Goal: Check status: Check status

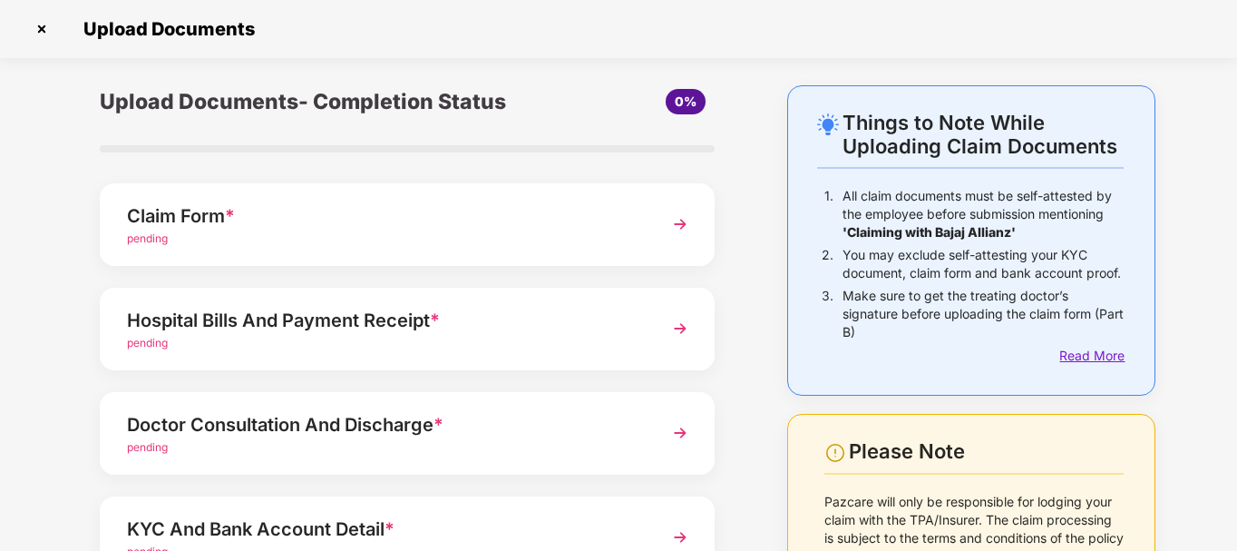
click at [1088, 354] on div "Read More" at bounding box center [1092, 356] width 64 height 20
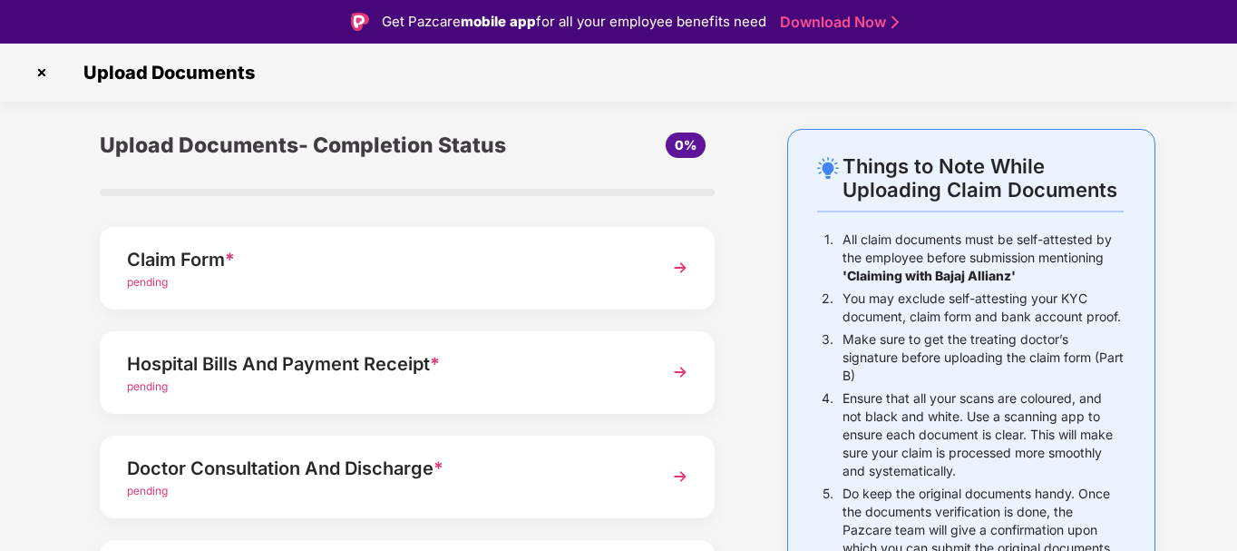
click at [511, 21] on strong "mobile app" at bounding box center [498, 21] width 75 height 17
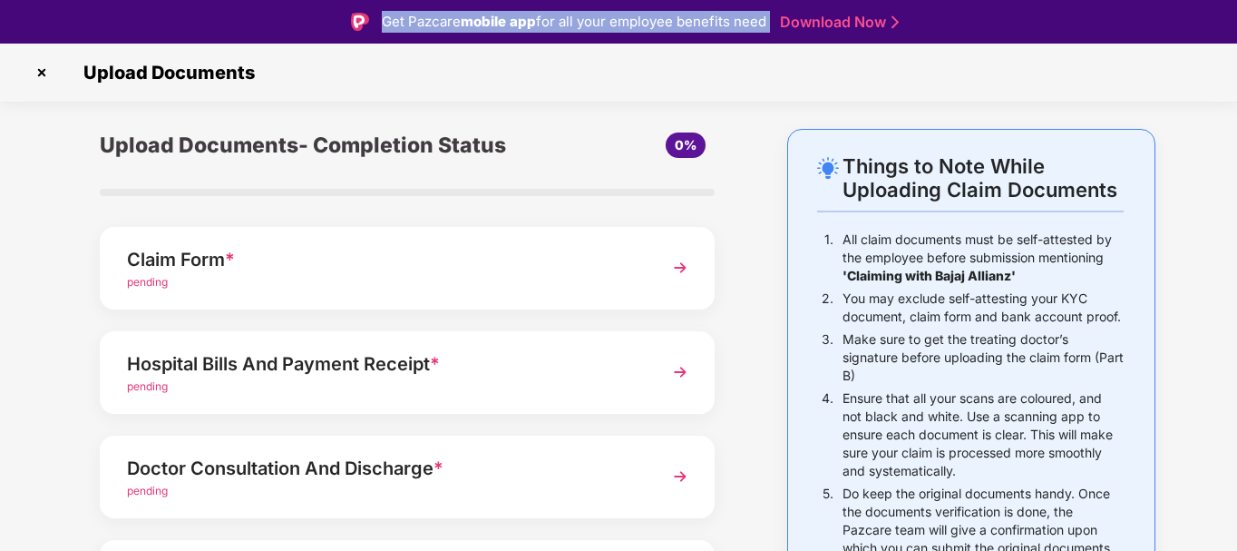
click at [511, 21] on strong "mobile app" at bounding box center [498, 21] width 75 height 17
click at [827, 17] on link "Download Now" at bounding box center [836, 22] width 113 height 19
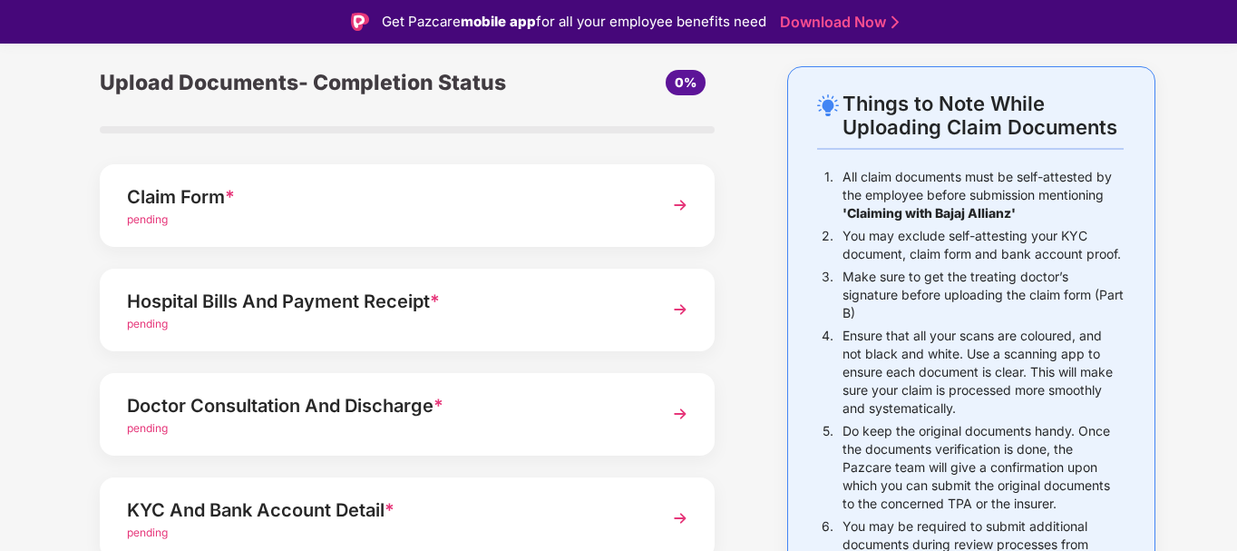
click at [383, 191] on div "Claim Form *" at bounding box center [384, 196] width 514 height 29
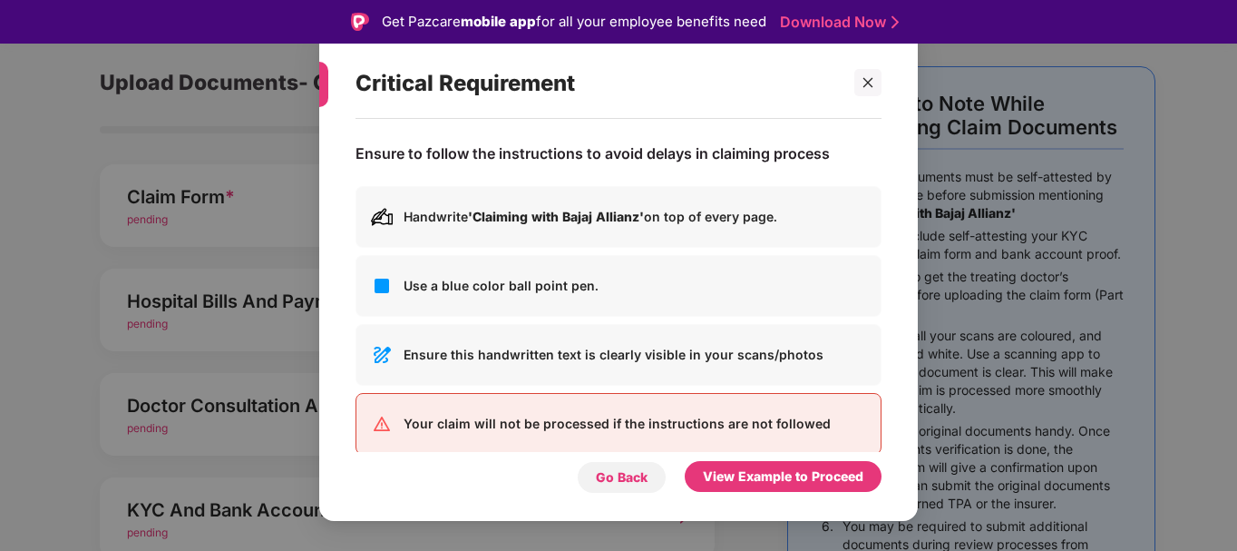
click at [643, 474] on div "Go Back" at bounding box center [622, 477] width 52 height 20
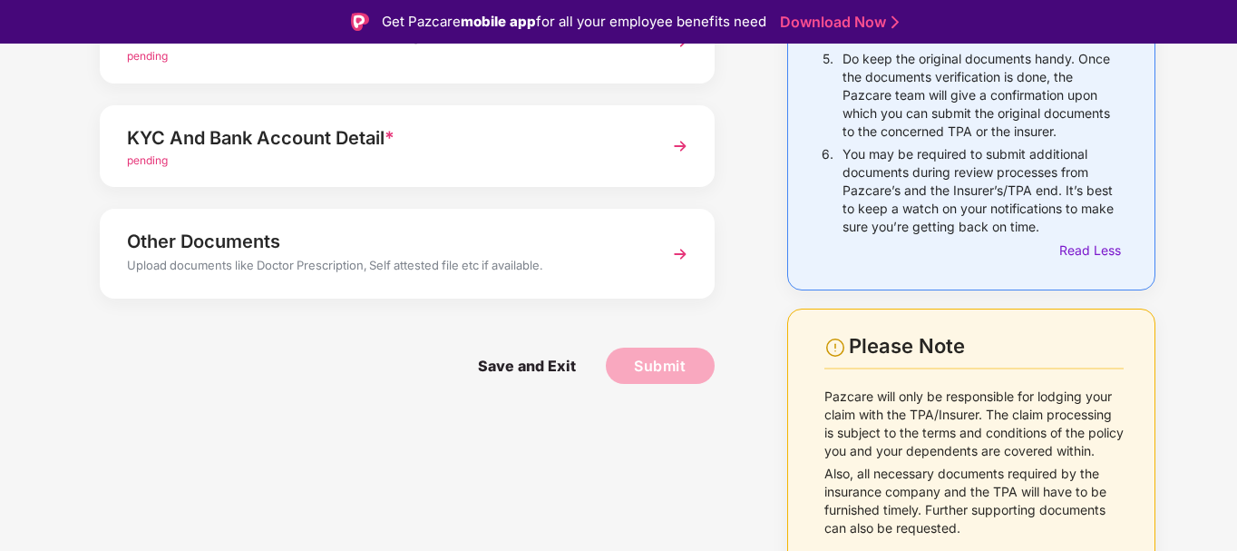
scroll to position [0, 0]
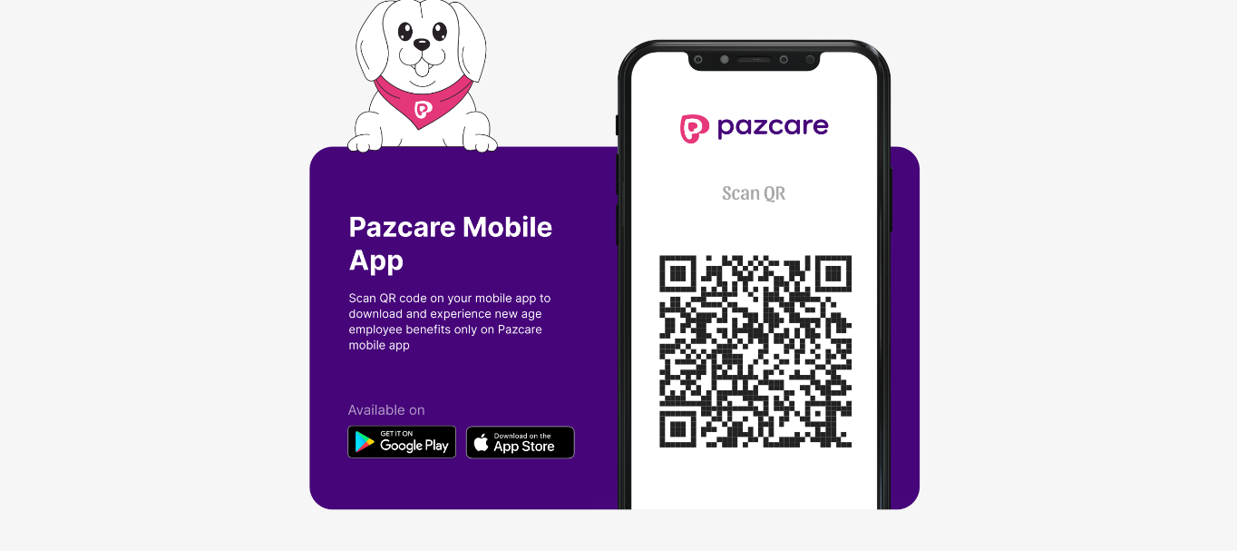
scroll to position [3, 0]
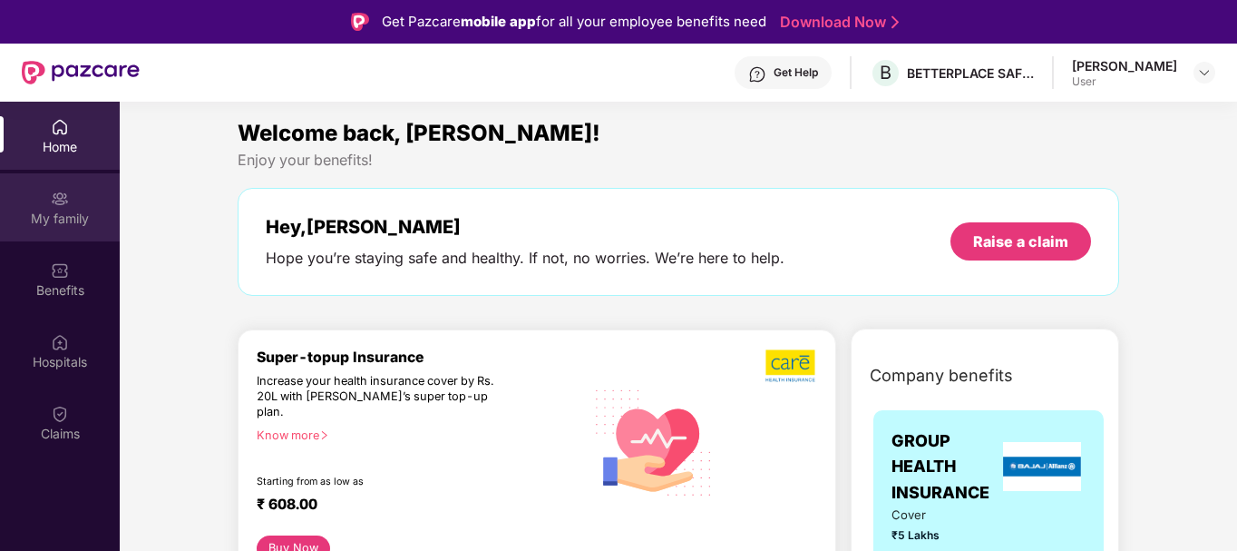
click at [72, 218] on div "My family" at bounding box center [60, 219] width 120 height 18
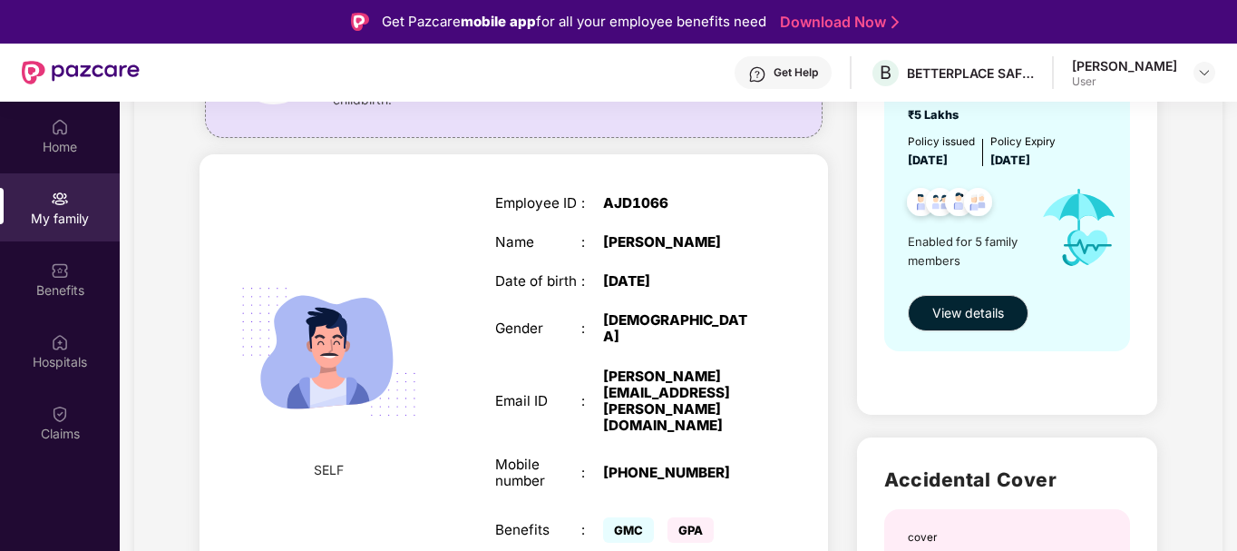
scroll to position [238, 0]
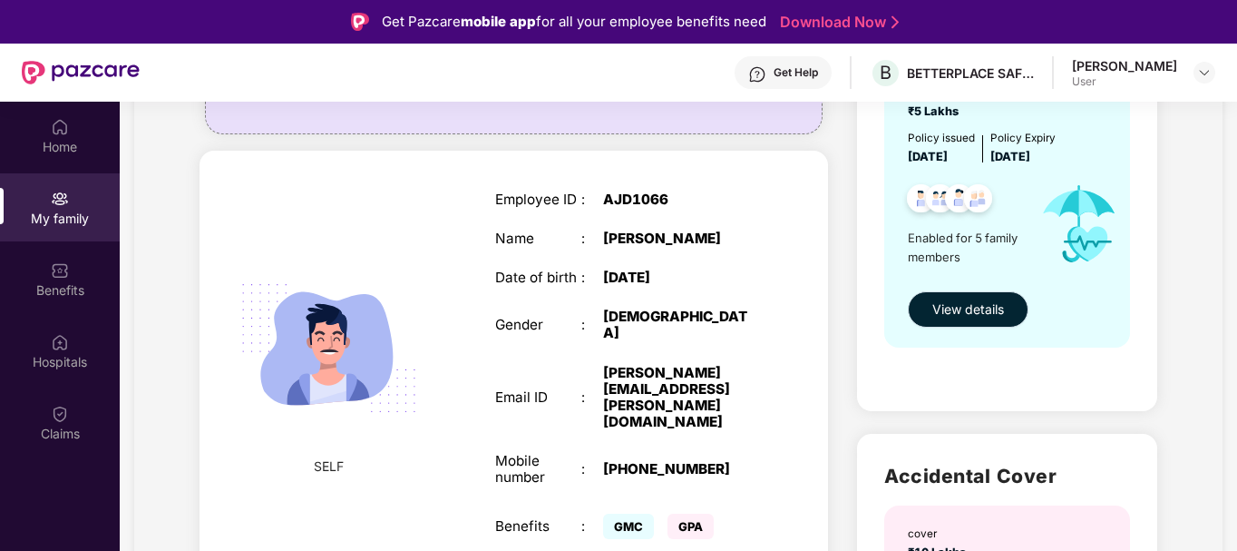
click at [967, 305] on span "View details" at bounding box center [969, 309] width 72 height 20
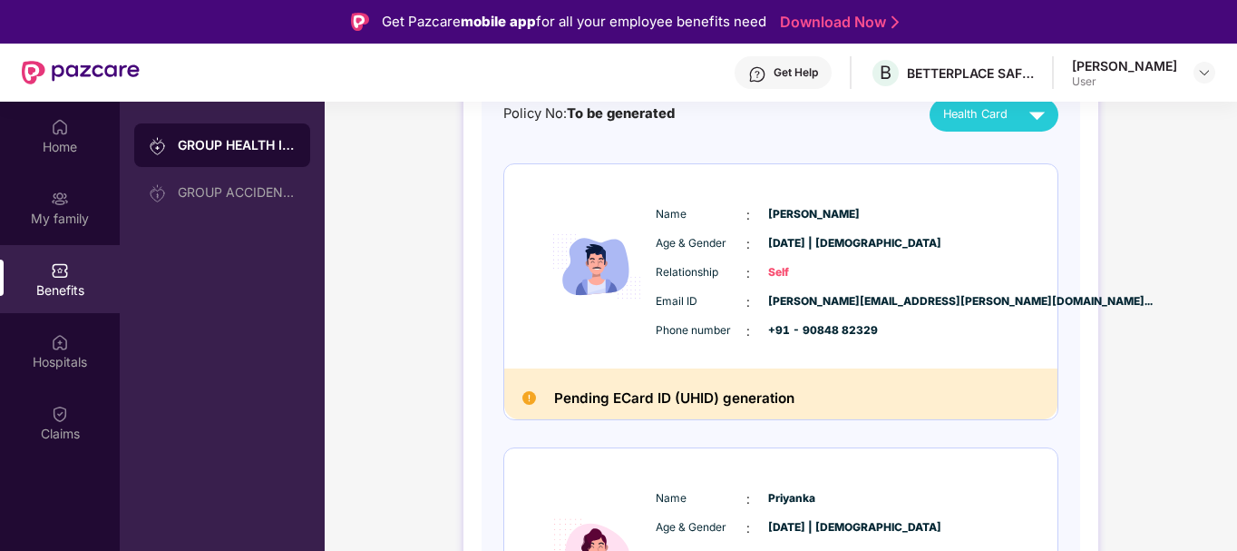
scroll to position [52, 0]
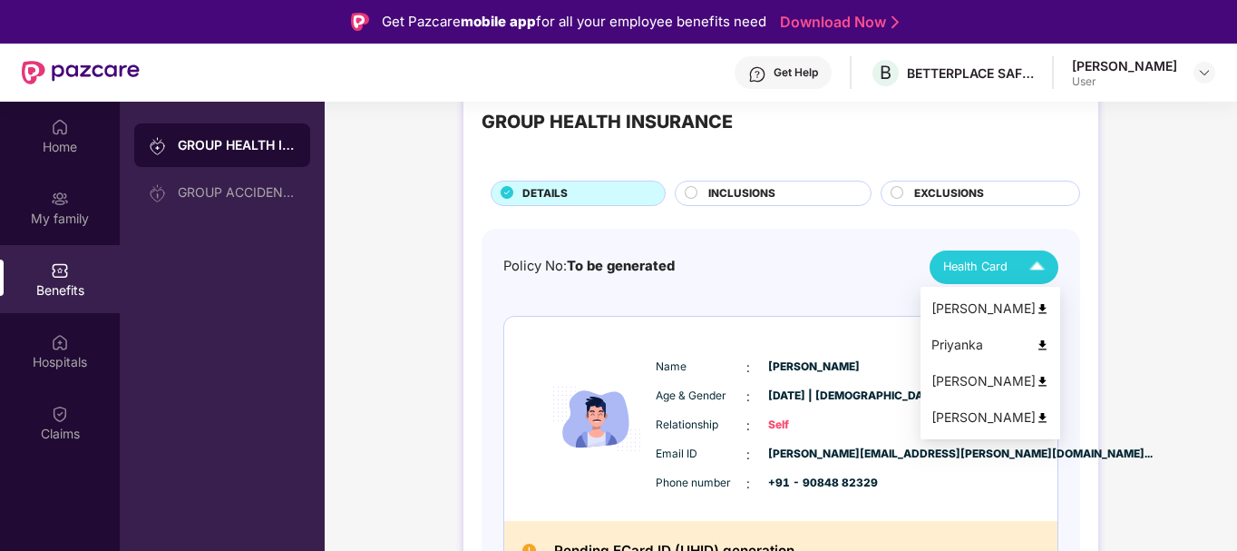
click at [1007, 260] on div "Health Card" at bounding box center [999, 267] width 110 height 32
click at [988, 313] on div "Sukhvendra Singh" at bounding box center [991, 308] width 118 height 20
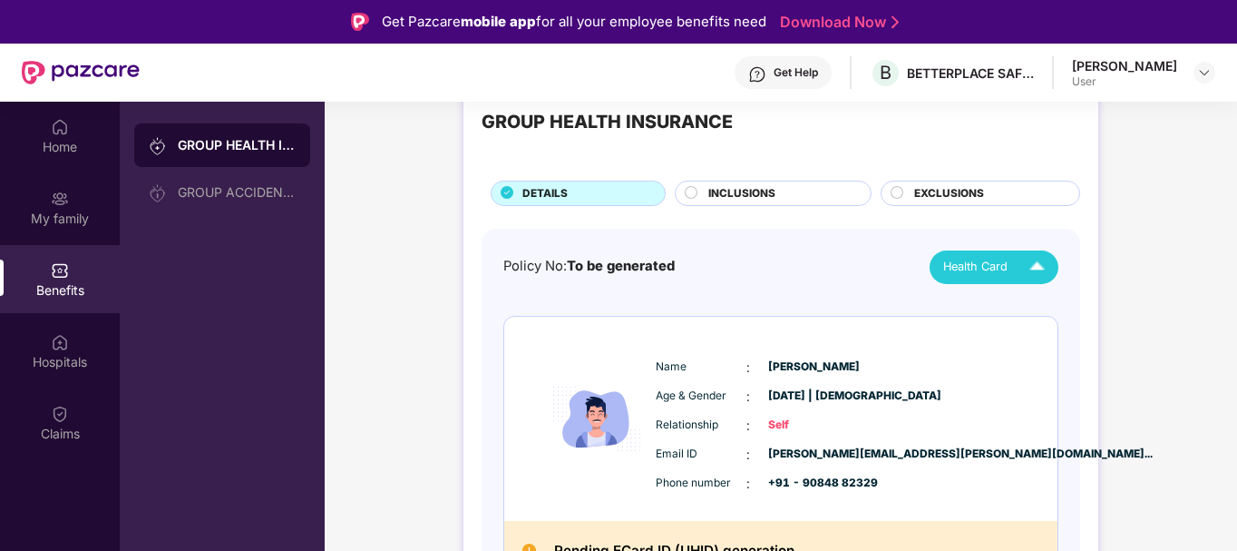
click at [799, 190] on div "INCLUSIONS" at bounding box center [780, 195] width 162 height 20
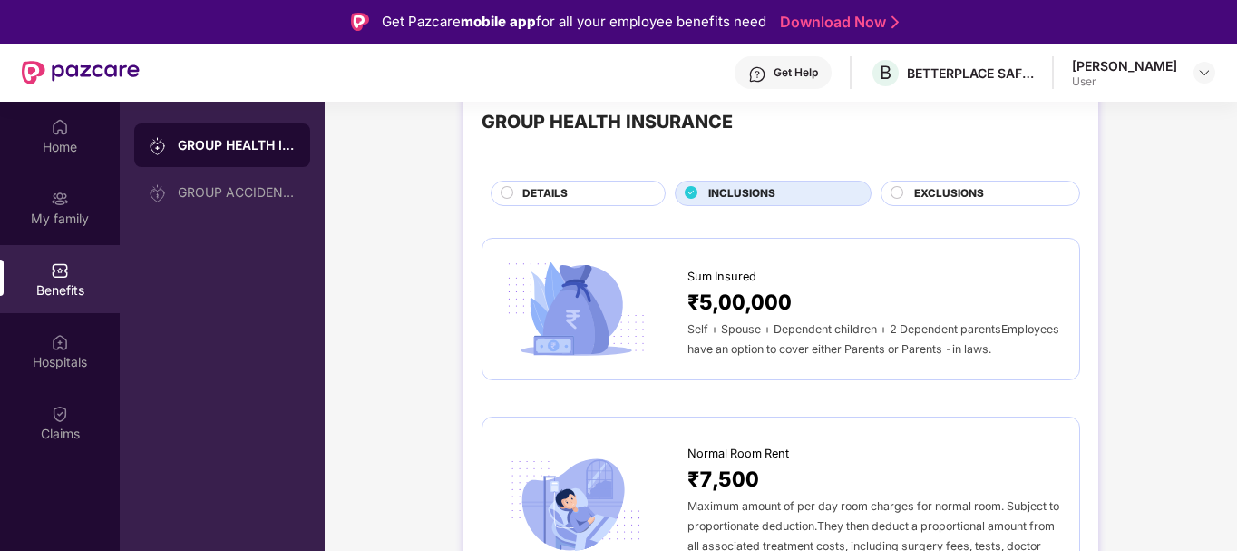
click at [915, 186] on span "EXCLUSIONS" at bounding box center [950, 193] width 70 height 17
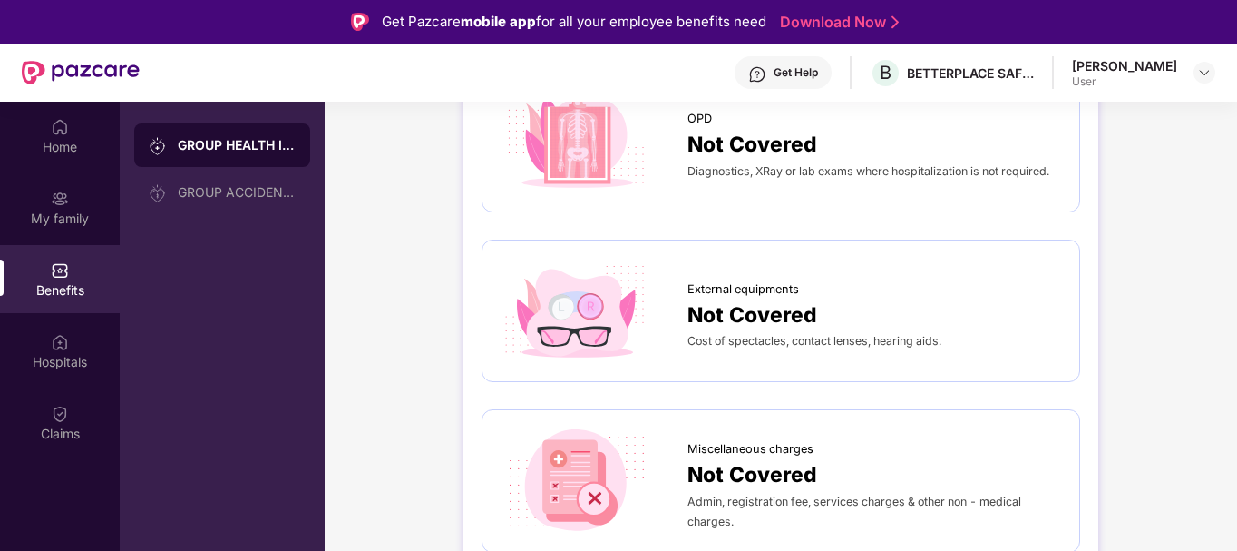
scroll to position [0, 0]
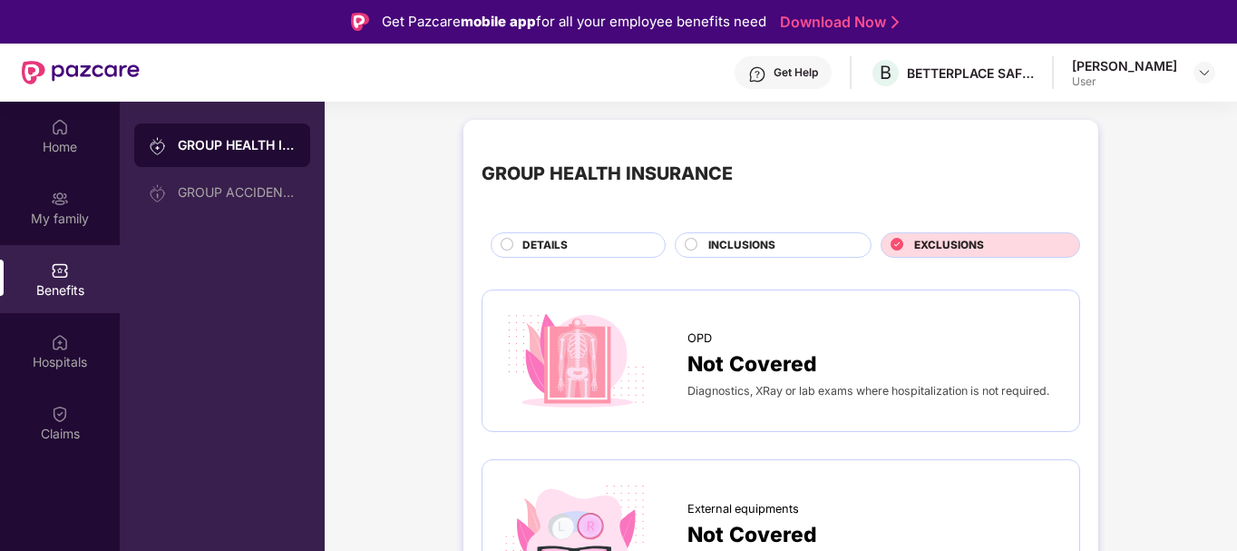
click at [559, 237] on span "DETAILS" at bounding box center [545, 245] width 45 height 17
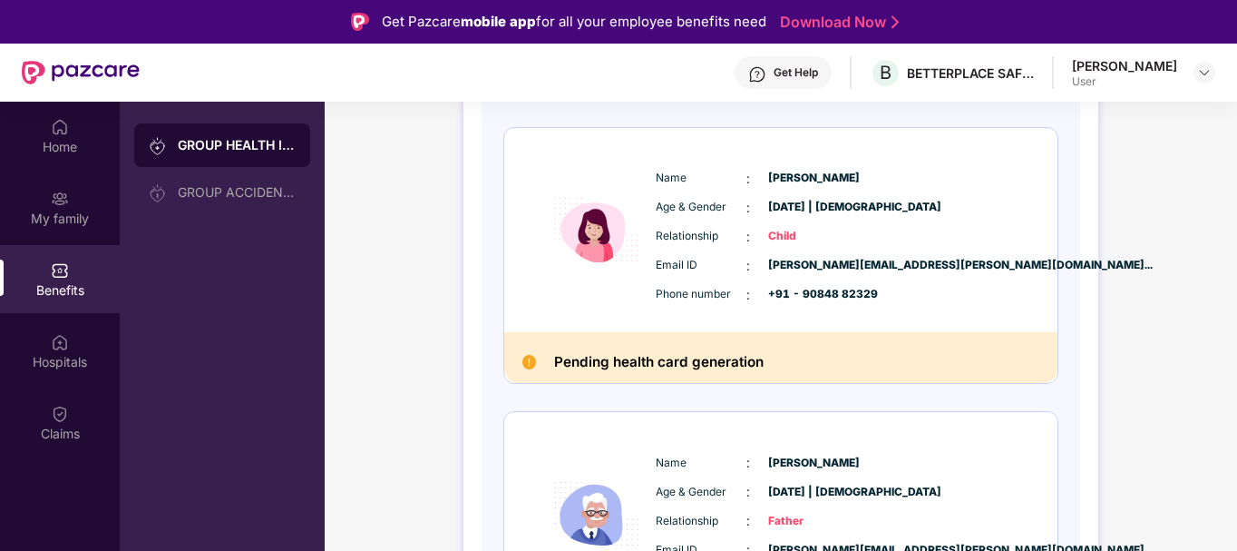
scroll to position [810, 0]
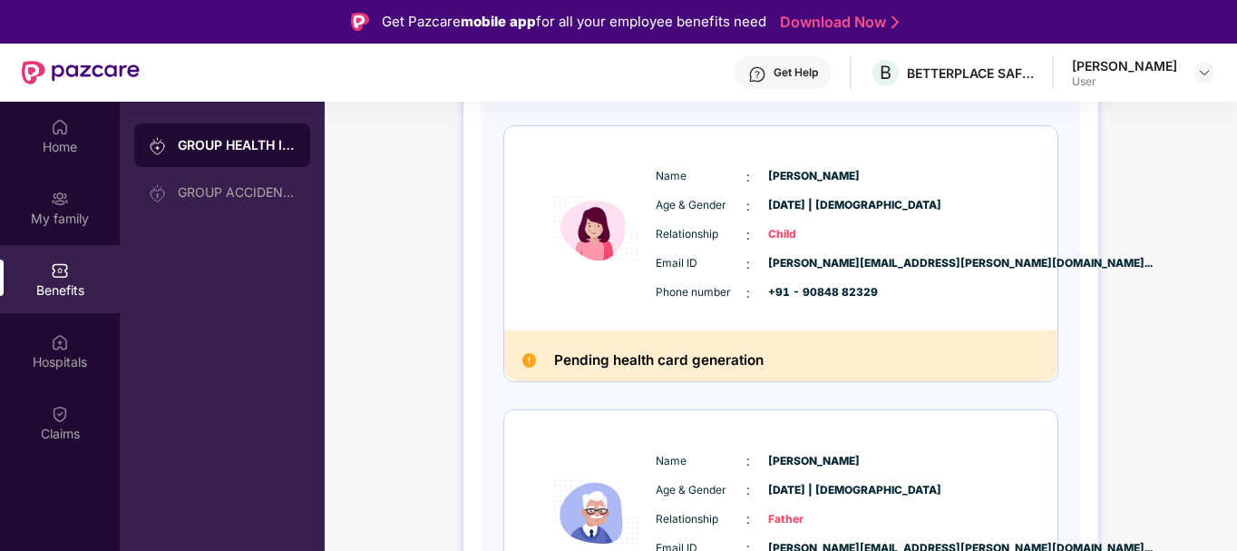
click at [781, 173] on span "Rudranshi Chaudhary" at bounding box center [813, 176] width 91 height 17
copy span "Rudranshi Chaudhary"
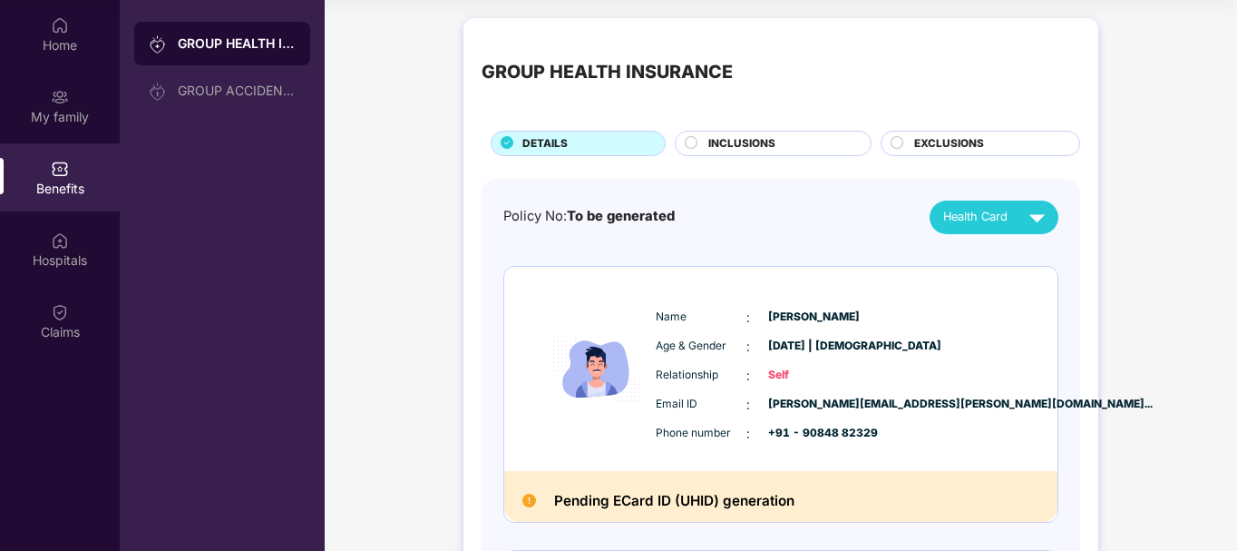
scroll to position [1, 0]
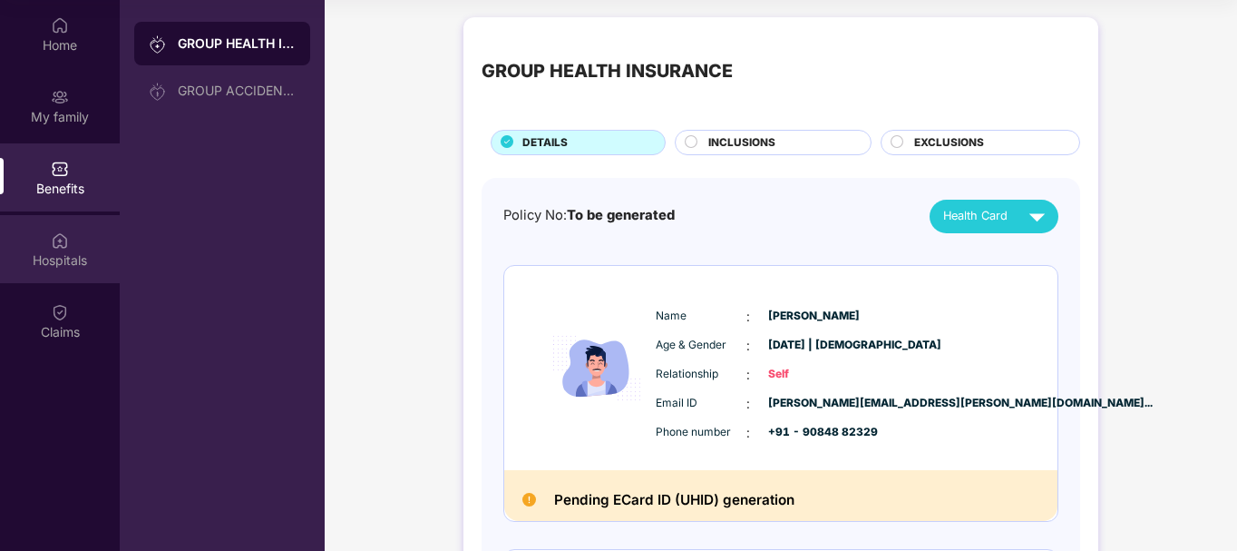
click at [54, 240] on img at bounding box center [60, 240] width 18 height 18
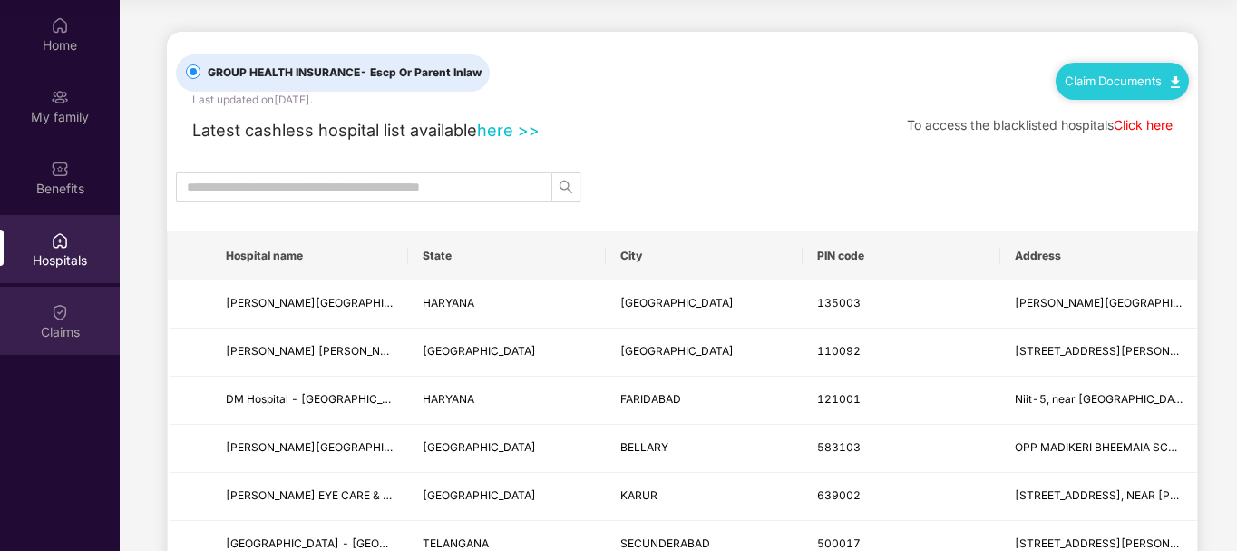
click at [58, 312] on img at bounding box center [60, 312] width 18 height 18
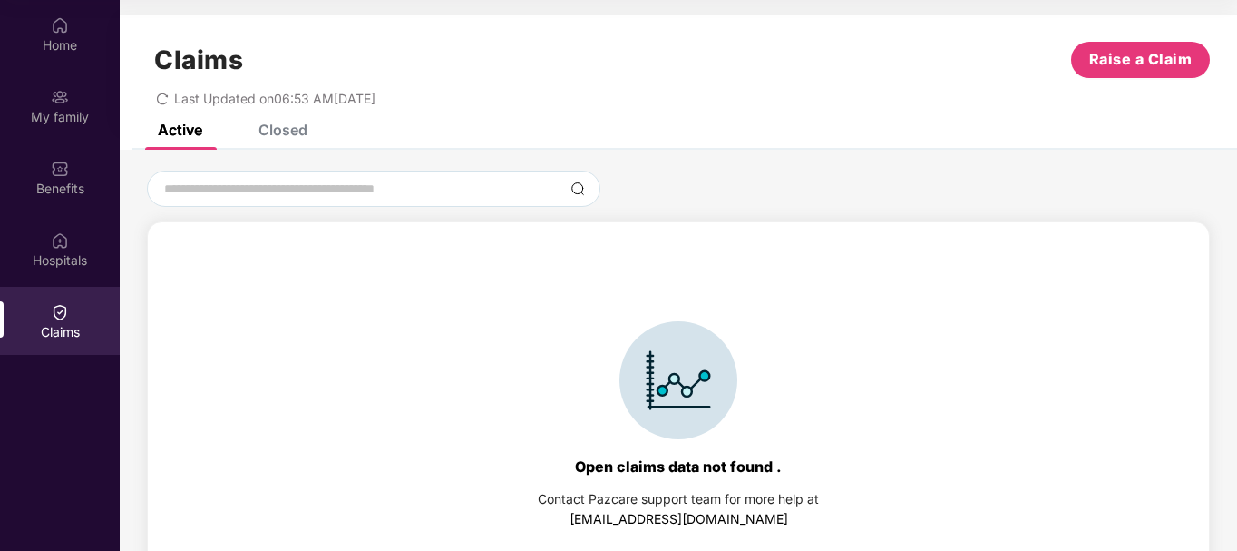
click at [295, 137] on div "Closed" at bounding box center [283, 130] width 49 height 18
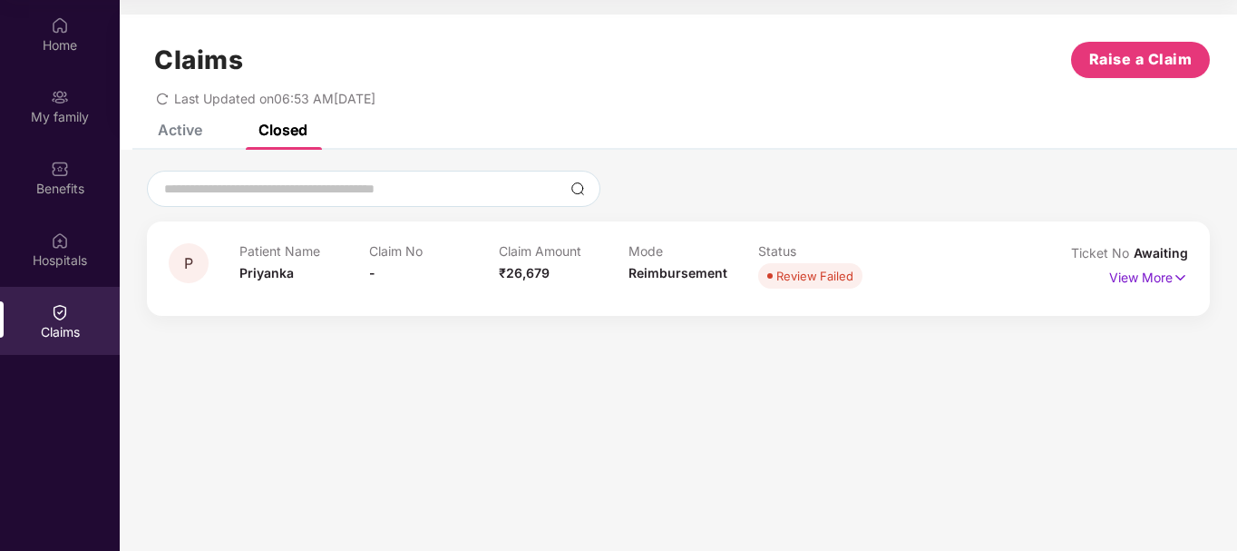
click at [1120, 249] on span "Ticket No" at bounding box center [1102, 252] width 63 height 15
click at [929, 300] on div "P Patient Name Priyanka Claim No - Claim Amount ₹26,679 Mode Reimbursement Stat…" at bounding box center [678, 268] width 1063 height 94
click at [168, 127] on div "Active" at bounding box center [180, 130] width 44 height 18
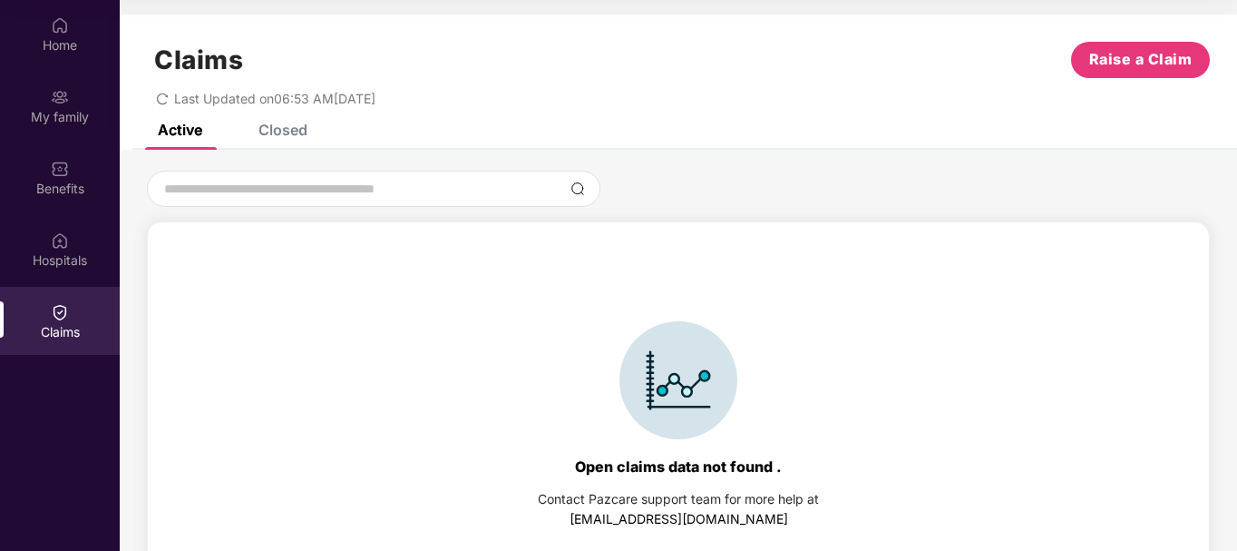
click at [286, 130] on div "Closed" at bounding box center [283, 130] width 49 height 18
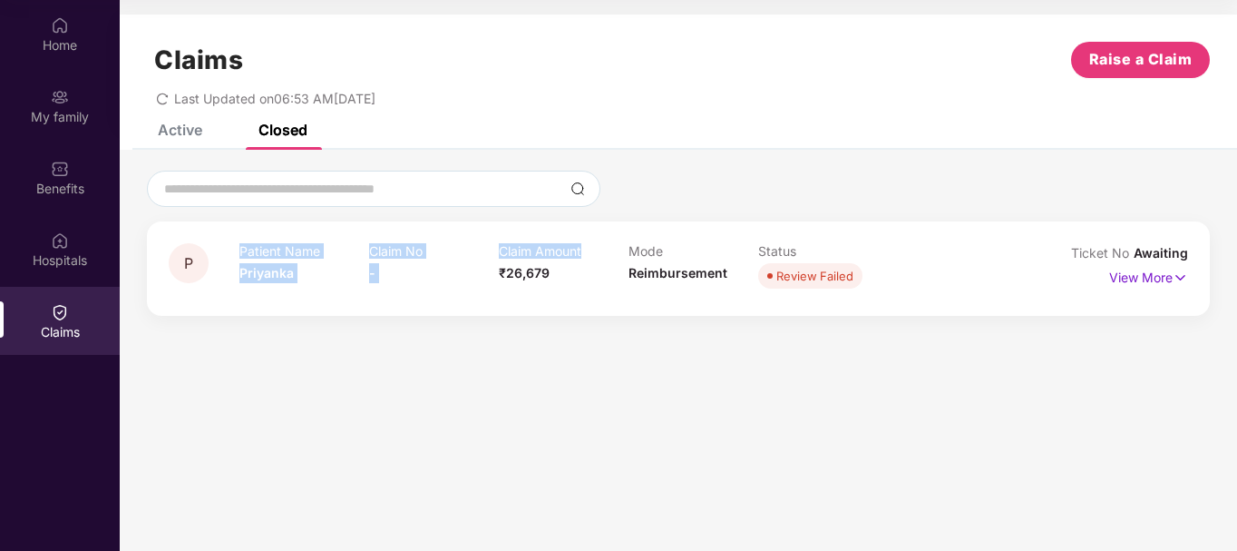
drag, startPoint x: 584, startPoint y: 252, endPoint x: 236, endPoint y: 247, distance: 348.4
click at [236, 247] on div "P Patient Name Priyanka Claim No - Claim Amount ₹26,679 Mode Reimbursement Stat…" at bounding box center [594, 268] width 850 height 50
click at [1185, 278] on img at bounding box center [1180, 278] width 15 height 20
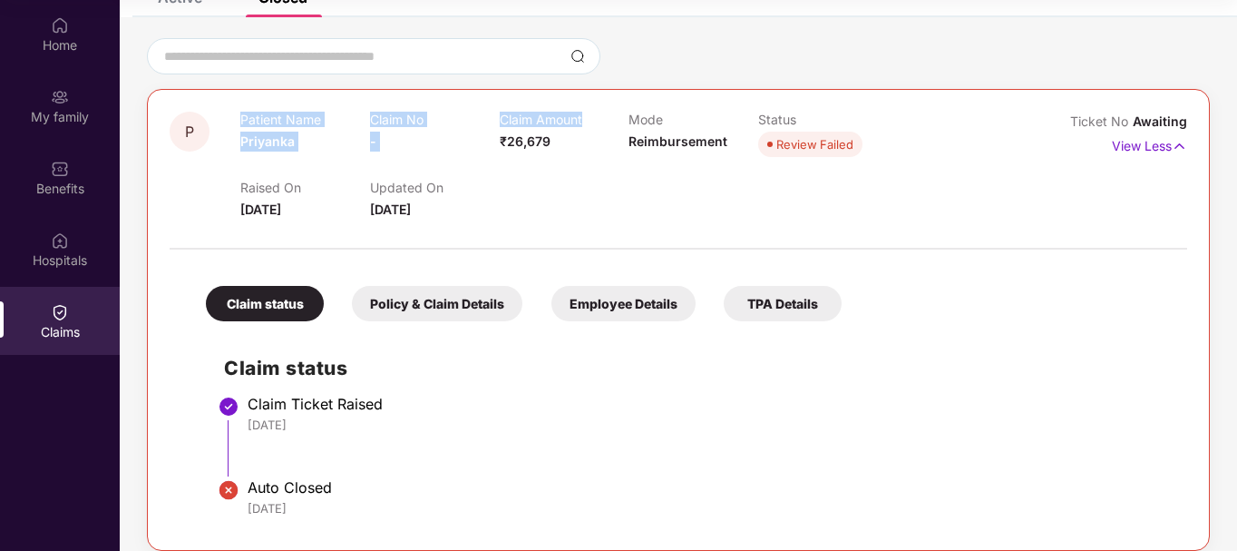
scroll to position [151, 0]
